Goal: Entertainment & Leisure: Consume media (video, audio)

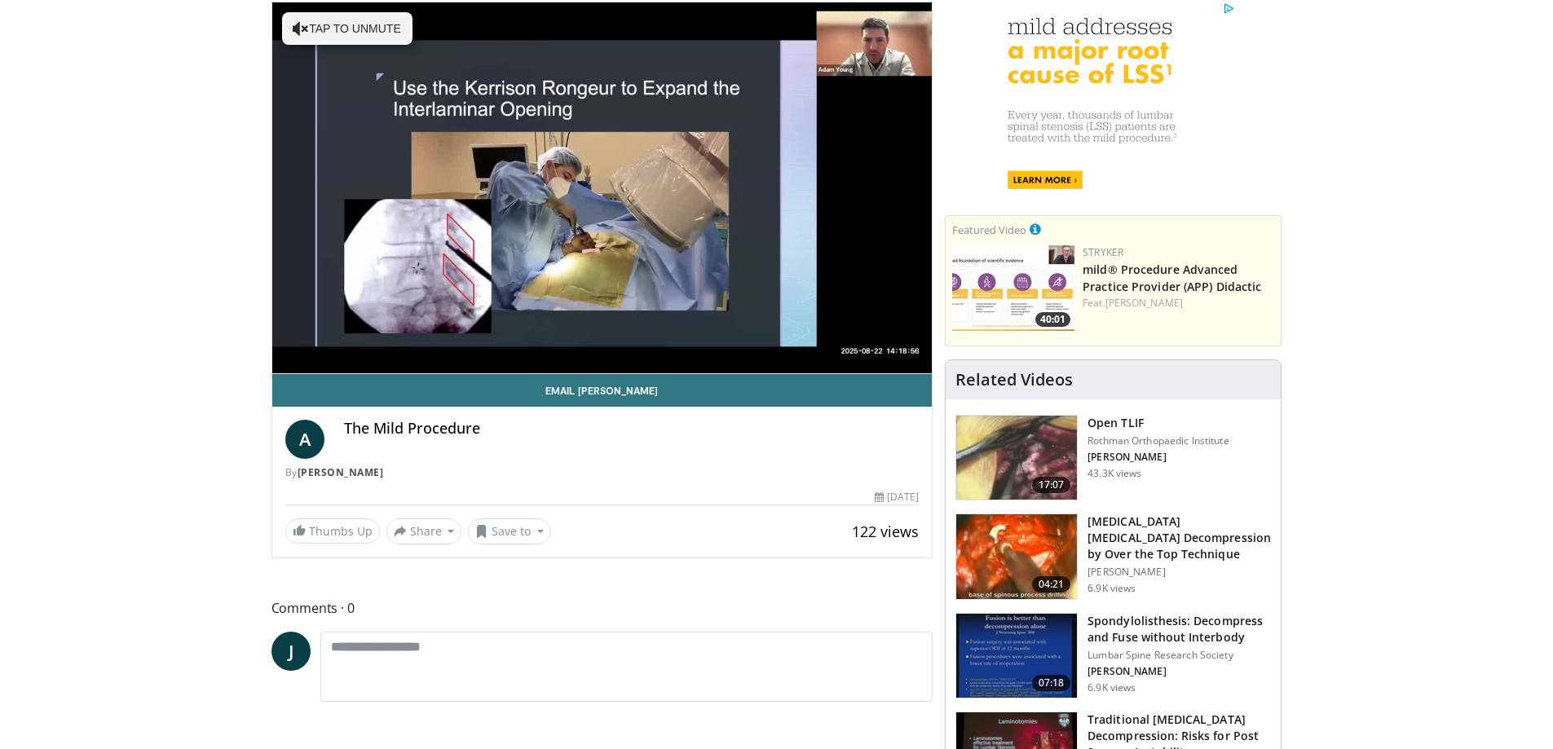
scroll to position [82, 0]
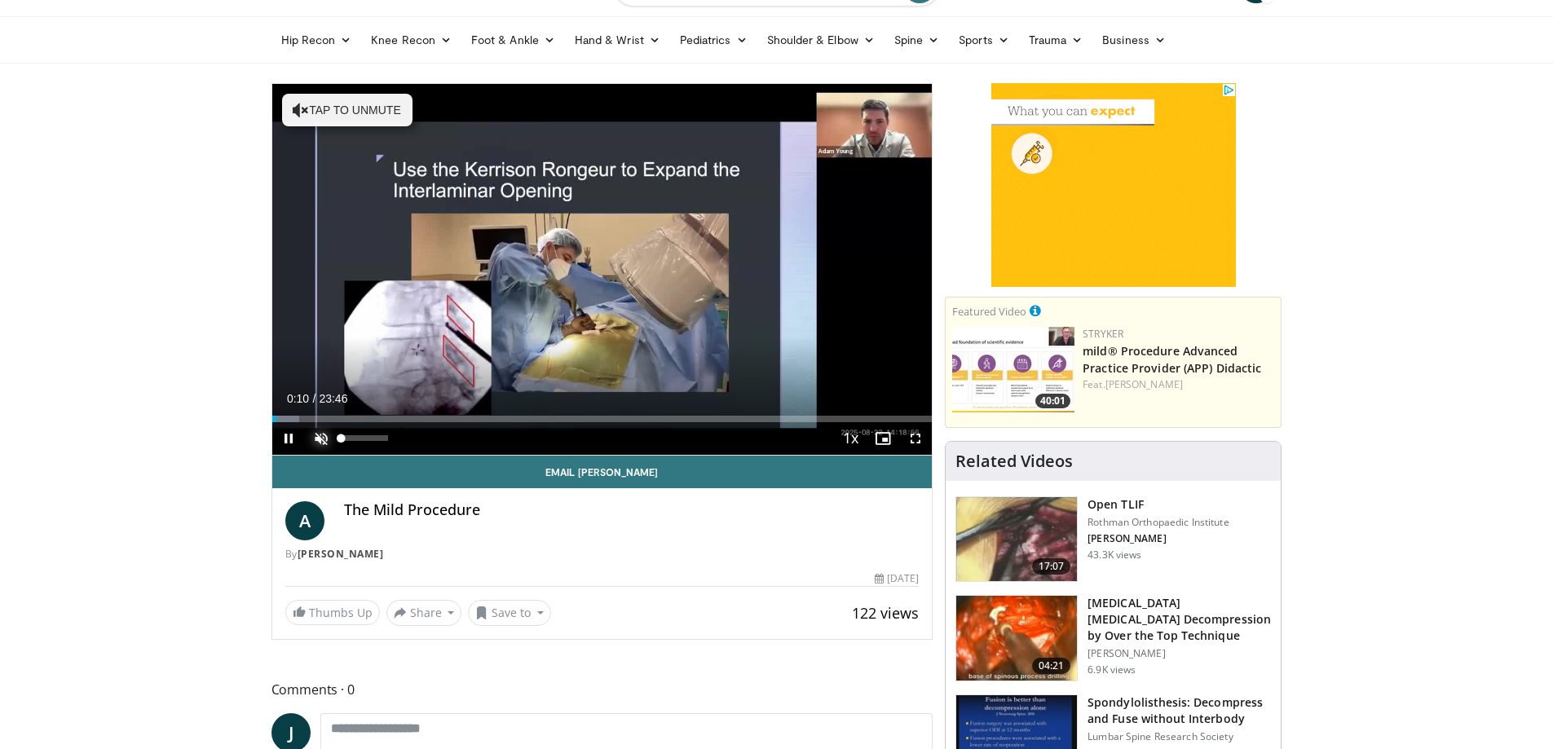
click at [316, 439] on span "Video Player" at bounding box center [321, 438] width 33 height 33
